Goal: Task Accomplishment & Management: Complete application form

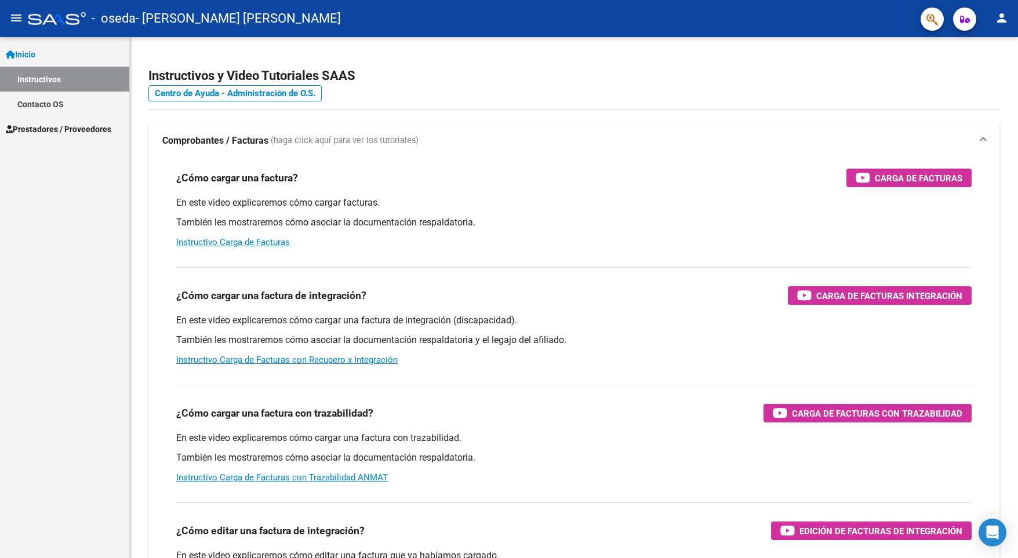
click at [107, 133] on span "Prestadores / Proveedores" at bounding box center [58, 129] width 105 height 13
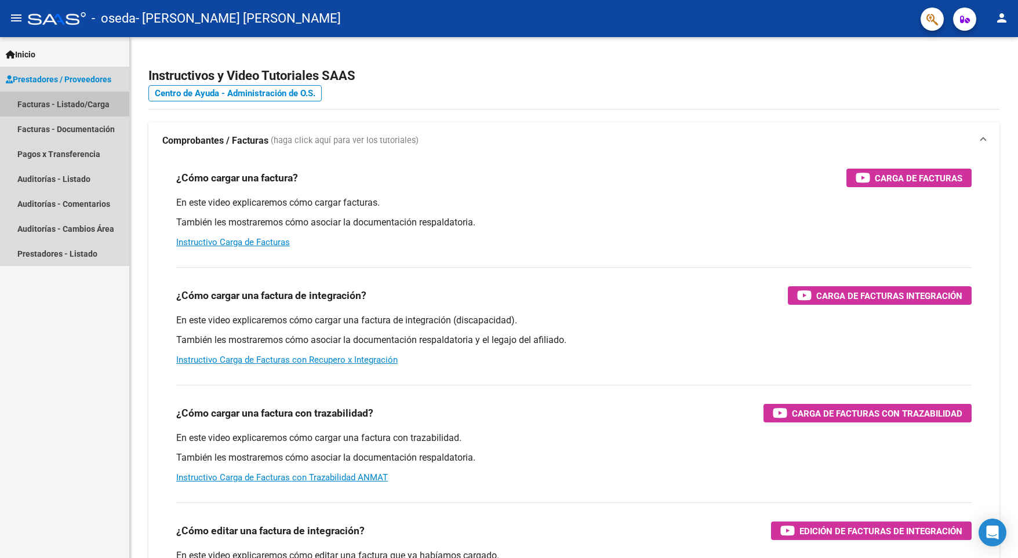
click at [101, 107] on link "Facturas - Listado/Carga" at bounding box center [64, 104] width 129 height 25
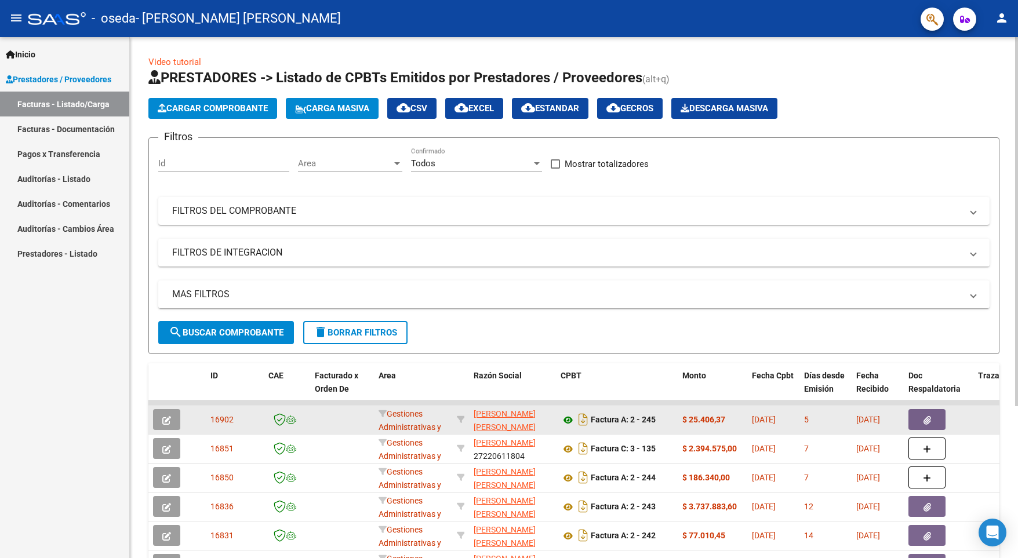
click at [568, 417] on icon at bounding box center [568, 420] width 15 height 14
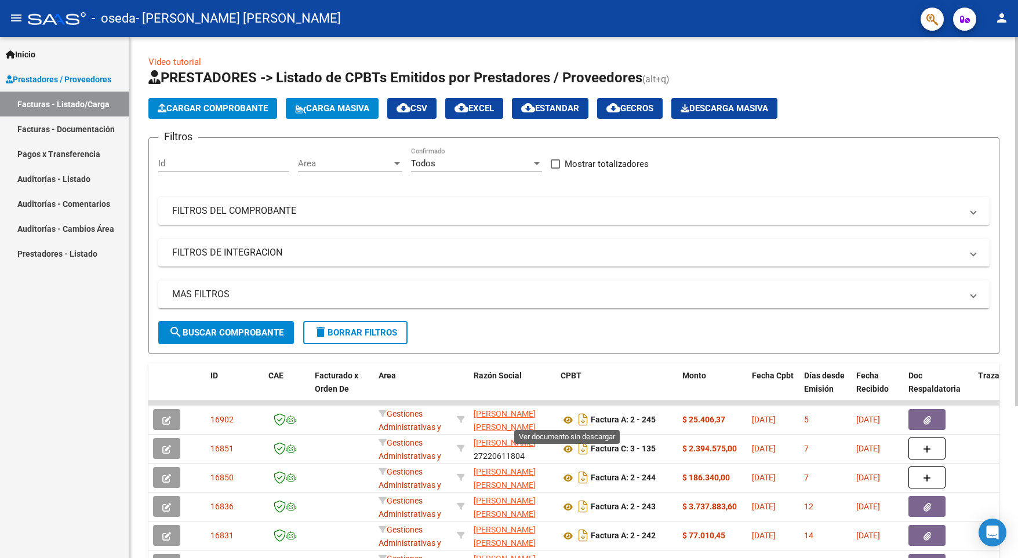
click at [243, 335] on span "search Buscar Comprobante" at bounding box center [226, 332] width 115 height 10
click at [238, 105] on span "Cargar Comprobante" at bounding box center [213, 108] width 110 height 10
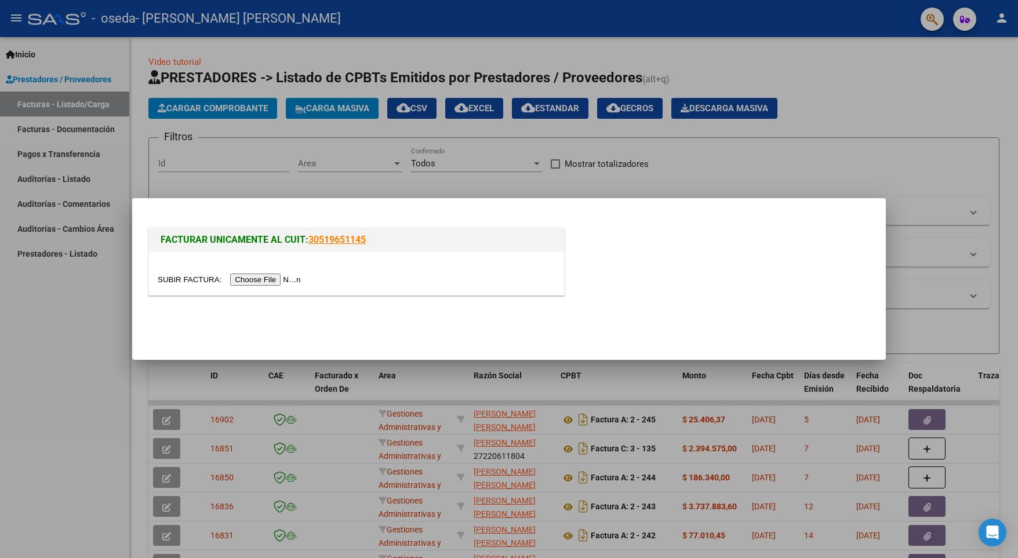
click at [284, 277] on input "file" at bounding box center [231, 280] width 147 height 12
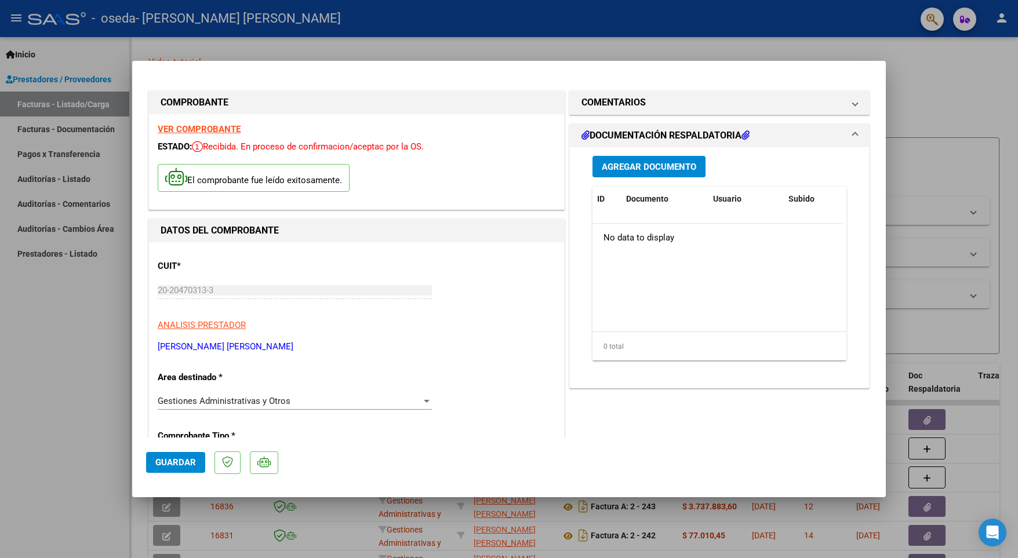
click at [676, 168] on span "Agregar Documento" at bounding box center [649, 167] width 94 height 10
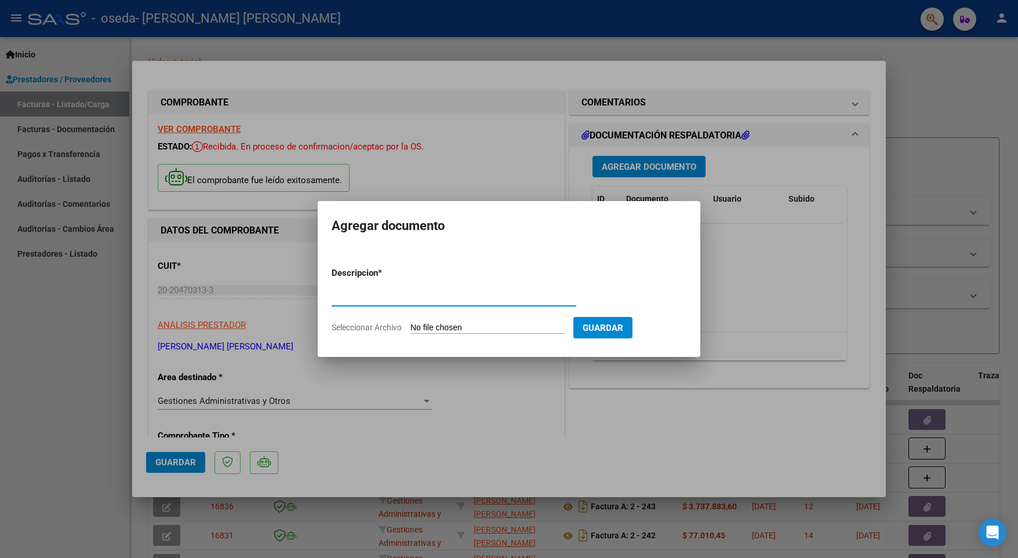
type input "t"
type input "TRANSFERENCIA"
click at [508, 326] on input "Seleccionar Archivo" at bounding box center [487, 328] width 154 height 11
click at [509, 327] on input "Seleccionar Archivo" at bounding box center [487, 328] width 154 height 11
type input "C:\fakepath\PHOTO-2025-10-07-08-41-44 (1).jpg"
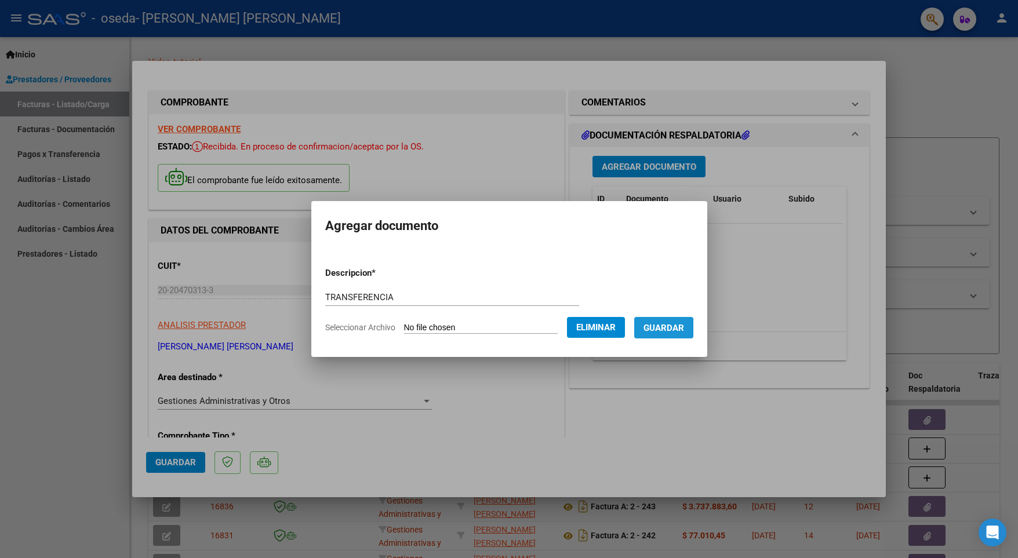
click at [681, 329] on span "Guardar" at bounding box center [663, 328] width 41 height 10
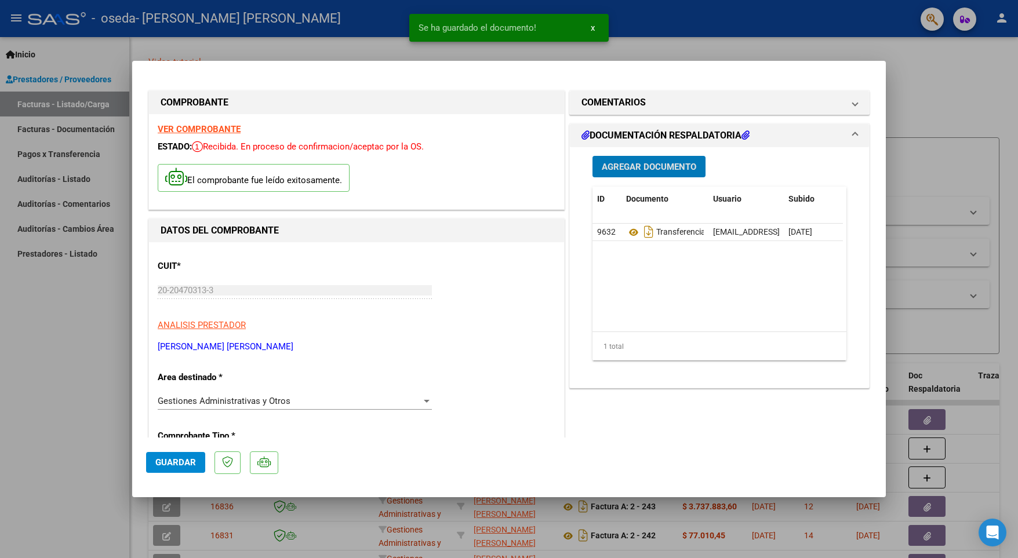
click at [960, 107] on div at bounding box center [509, 279] width 1018 height 558
